Goal: Task Accomplishment & Management: Manage account settings

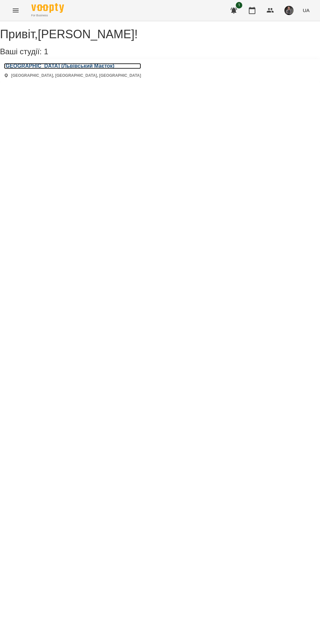
click at [44, 69] on h3 "[GEOGRAPHIC_DATA] (Львівський Маєток)" at bounding box center [72, 66] width 137 height 6
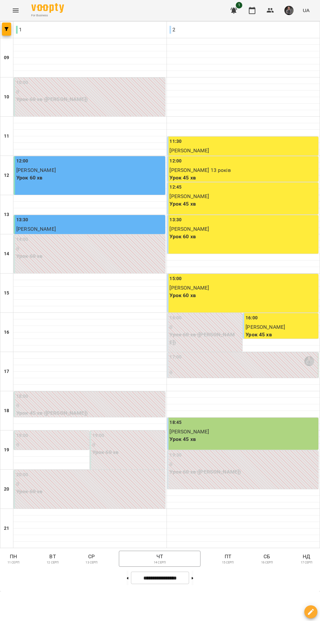
click at [194, 579] on icon at bounding box center [193, 578] width 2 height 2
type input "**********"
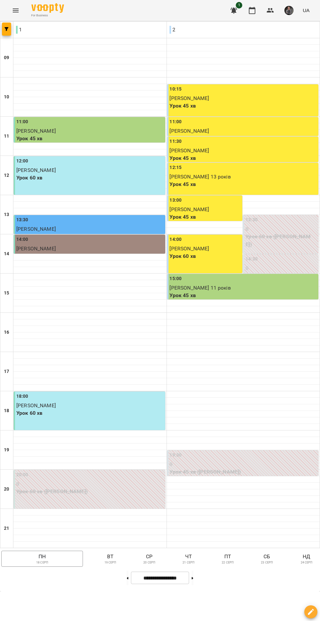
click at [176, 359] on div at bounding box center [243, 355] width 153 height 7
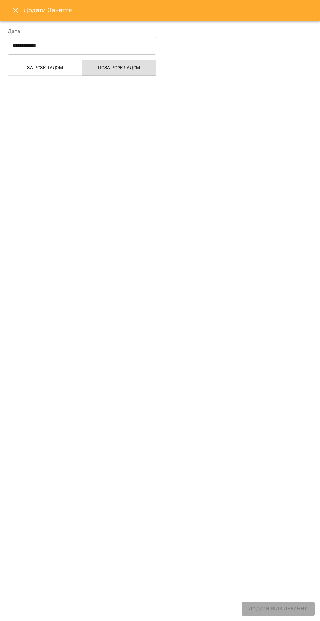
select select "**********"
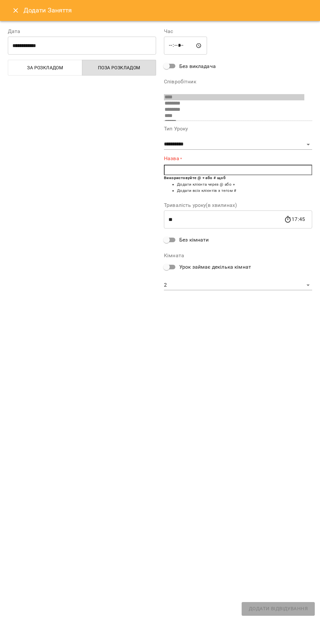
click at [179, 165] on input "text" at bounding box center [238, 170] width 148 height 10
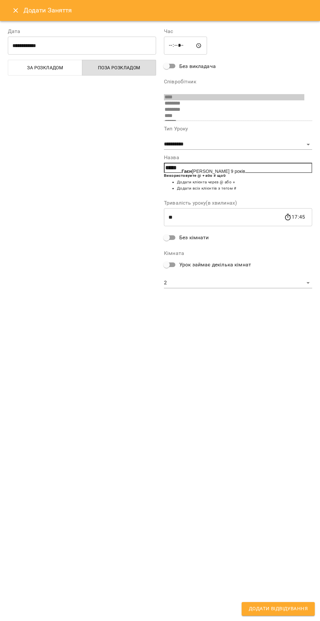
click at [198, 169] on span "Гаєн [PERSON_NAME] 9 років" at bounding box center [214, 171] width 64 height 5
type input "**********"
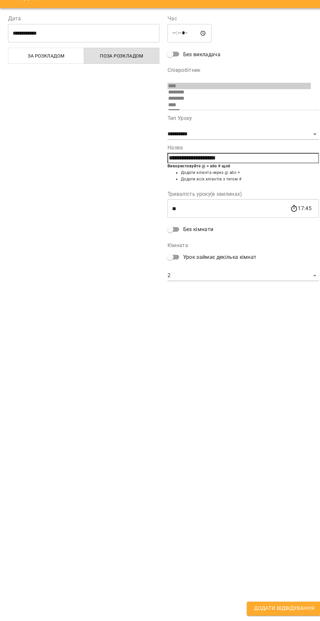
click at [289, 605] on span "Додати Відвідування" at bounding box center [278, 609] width 59 height 9
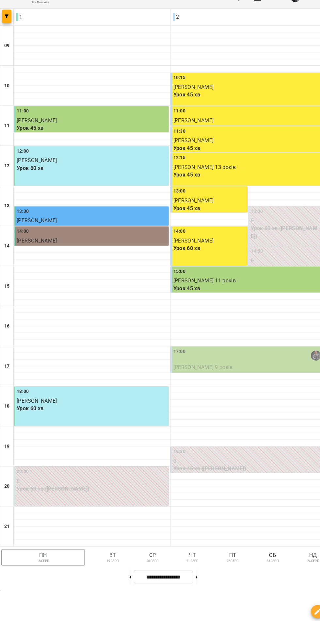
click at [188, 561] on p "чт" at bounding box center [189, 557] width 18 height 8
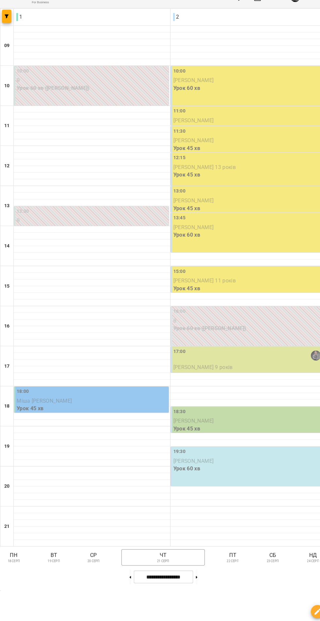
click at [17, 561] on p "пн" at bounding box center [13, 557] width 19 height 8
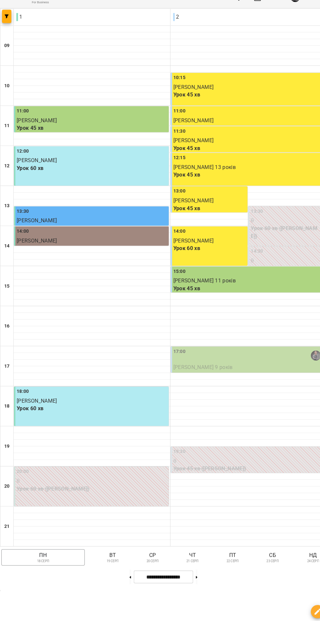
click at [183, 369] on div "17:00" at bounding box center [243, 361] width 147 height 15
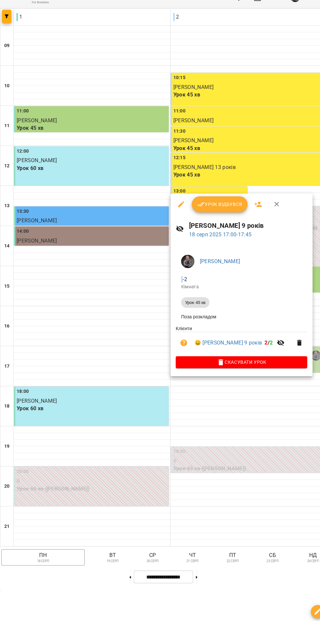
click at [186, 367] on span "Скасувати Урок" at bounding box center [237, 368] width 118 height 8
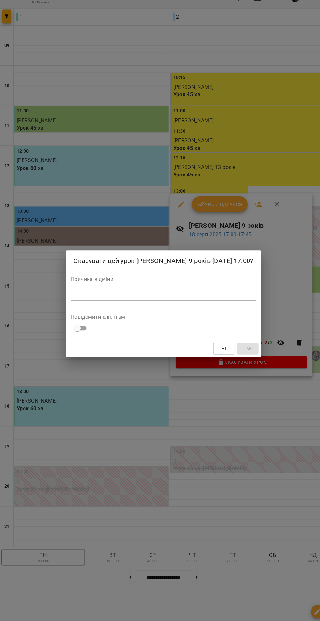
click at [93, 305] on textarea at bounding box center [160, 302] width 181 height 6
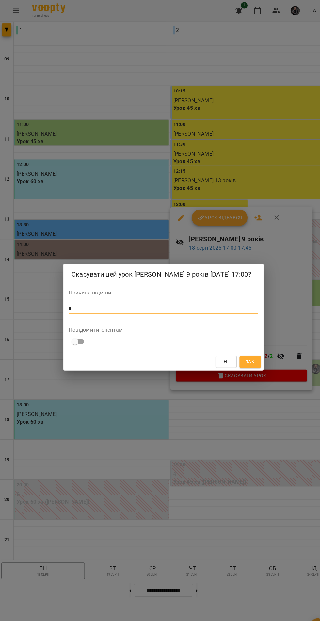
type textarea "*"
click at [245, 358] on span "Так" at bounding box center [245, 355] width 9 height 8
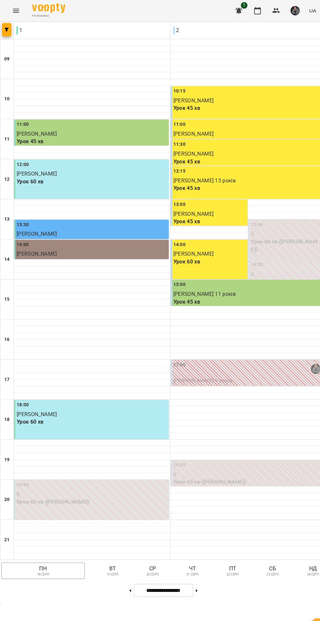
click at [188, 561] on p "чт" at bounding box center [189, 557] width 18 height 8
